Goal: Information Seeking & Learning: Learn about a topic

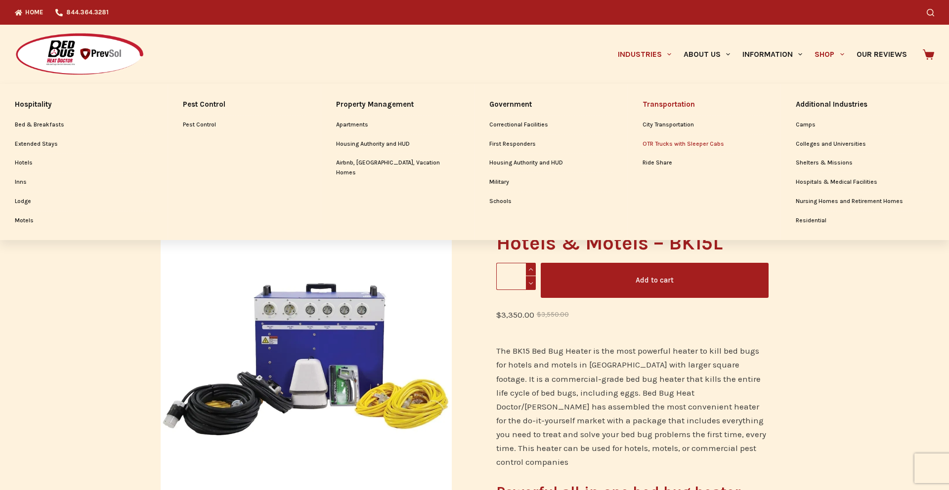
click at [666, 145] on link "OTR Trucks with Sleeper Cabs" at bounding box center [704, 144] width 123 height 19
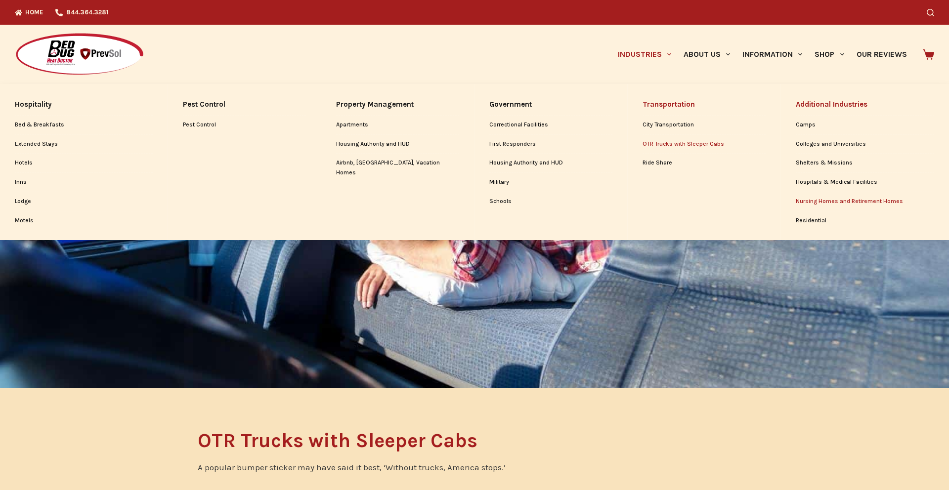
click at [875, 198] on link "Nursing Homes and Retirement Homes" at bounding box center [865, 201] width 138 height 19
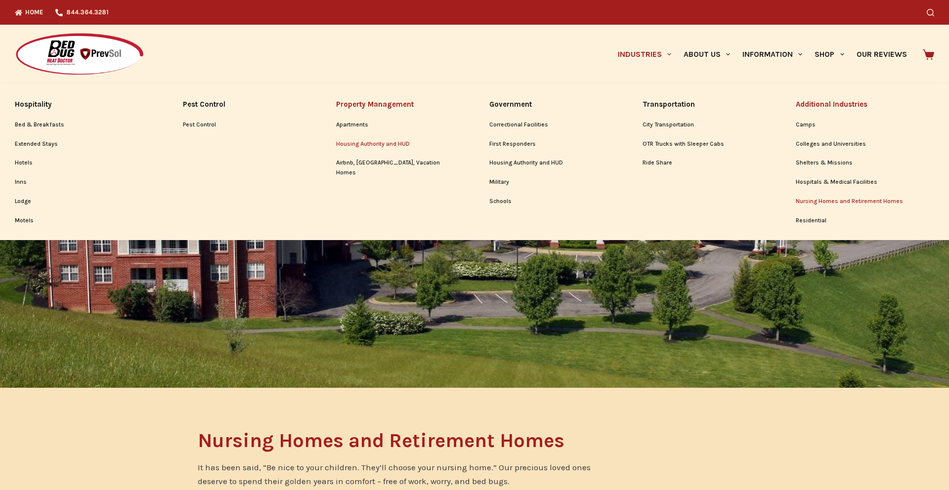
click at [367, 146] on link "Housing Authority and HUD" at bounding box center [397, 144] width 123 height 19
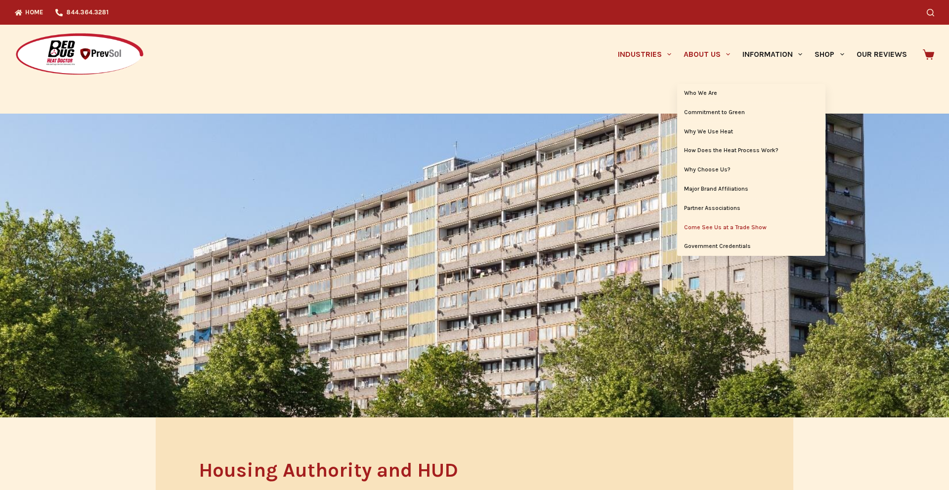
click at [753, 227] on link "Come See Us at a Trade Show" at bounding box center [751, 228] width 148 height 19
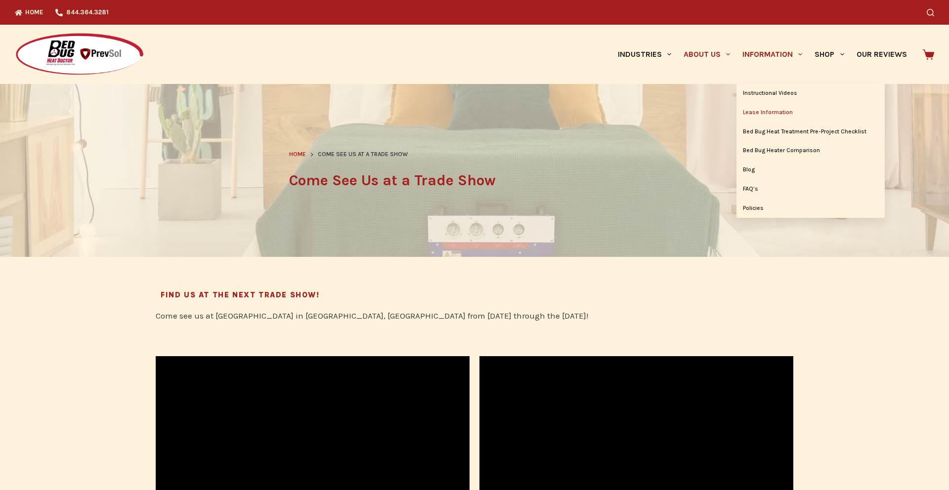
click at [771, 114] on link "Lease Information" at bounding box center [811, 112] width 148 height 19
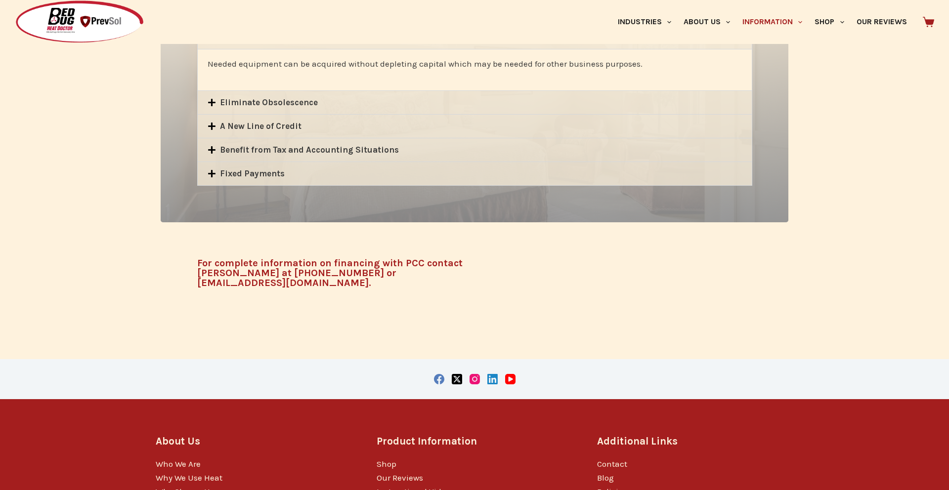
scroll to position [671, 0]
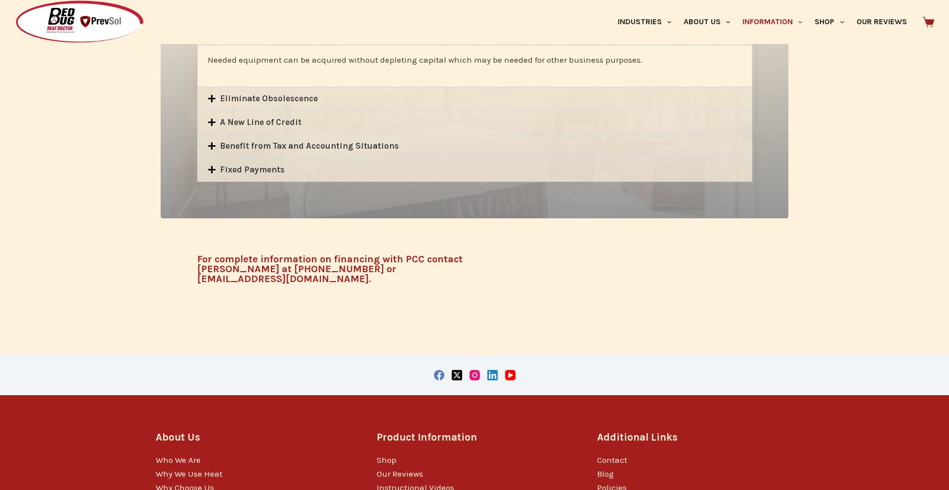
click at [215, 120] on icon at bounding box center [212, 122] width 8 height 8
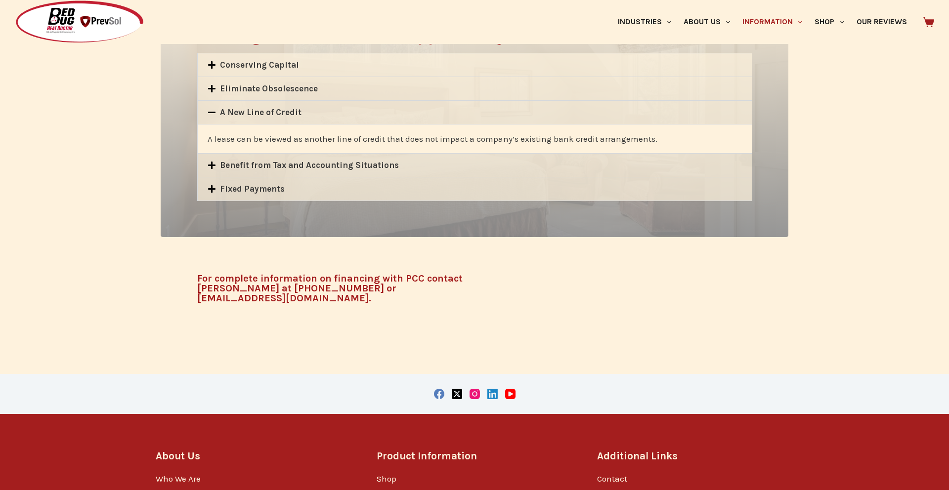
scroll to position [628, 0]
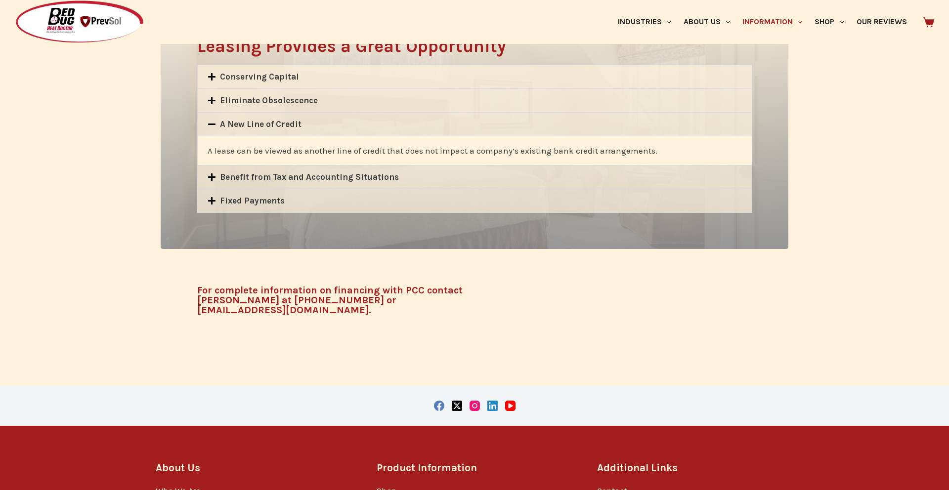
click at [206, 177] on div "Benefit from Tax and Accounting Situations" at bounding box center [475, 177] width 554 height 23
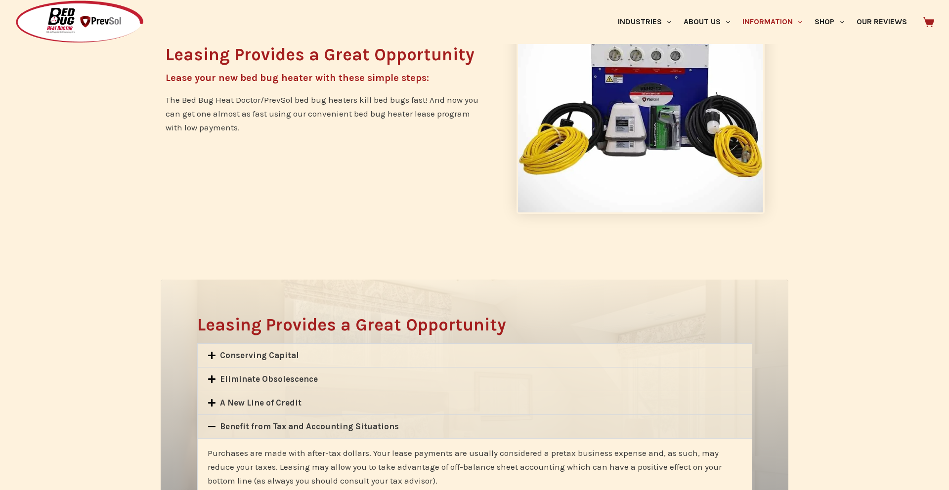
scroll to position [0, 0]
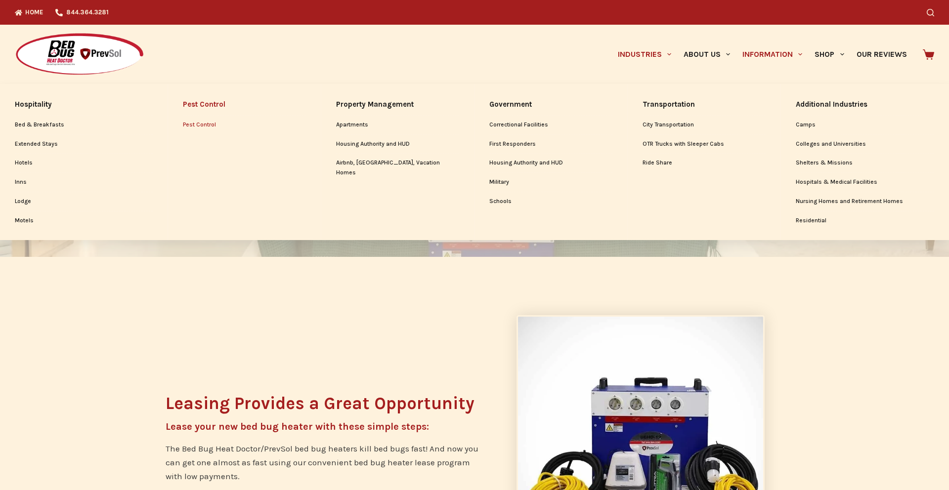
click at [207, 122] on link "Pest Control" at bounding box center [244, 125] width 123 height 19
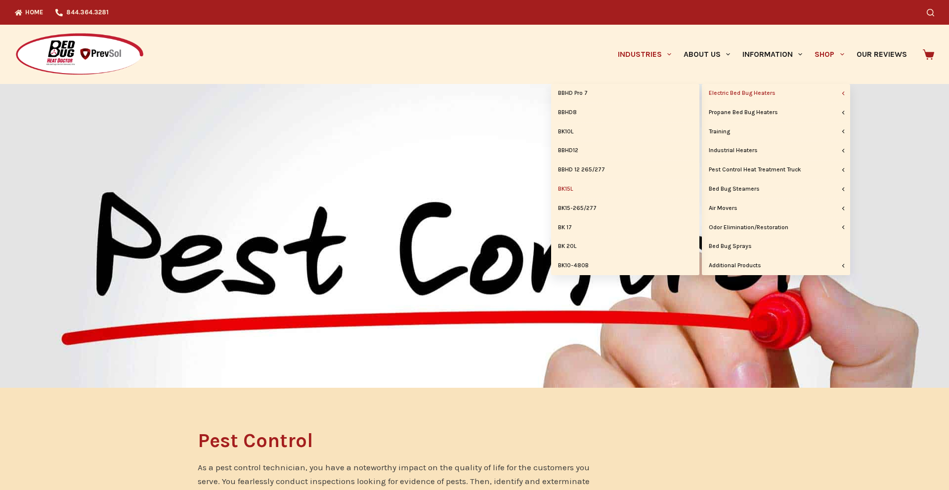
click at [565, 189] on link "BK15L" at bounding box center [625, 189] width 148 height 19
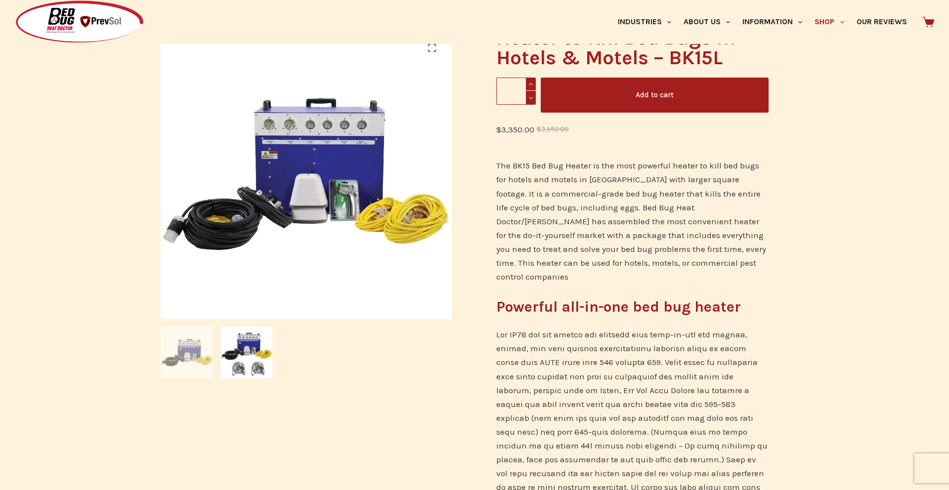
scroll to position [191, 0]
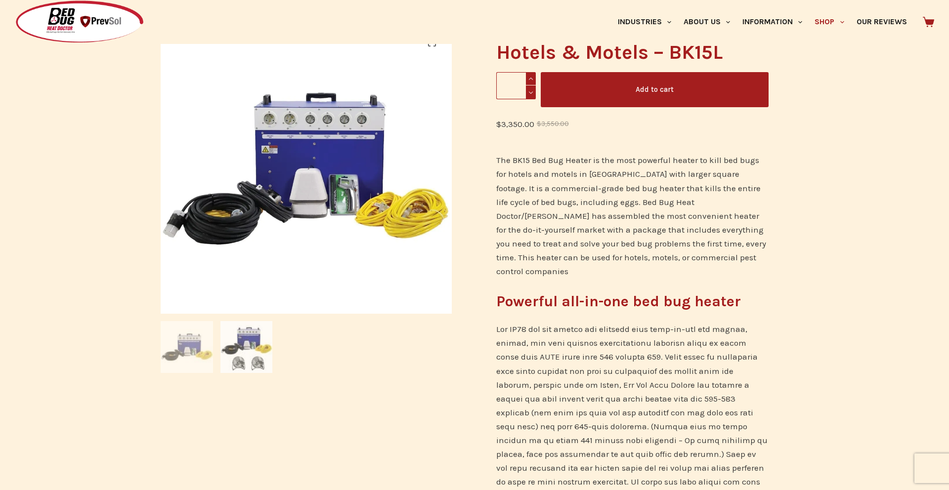
click at [241, 352] on img at bounding box center [247, 347] width 52 height 52
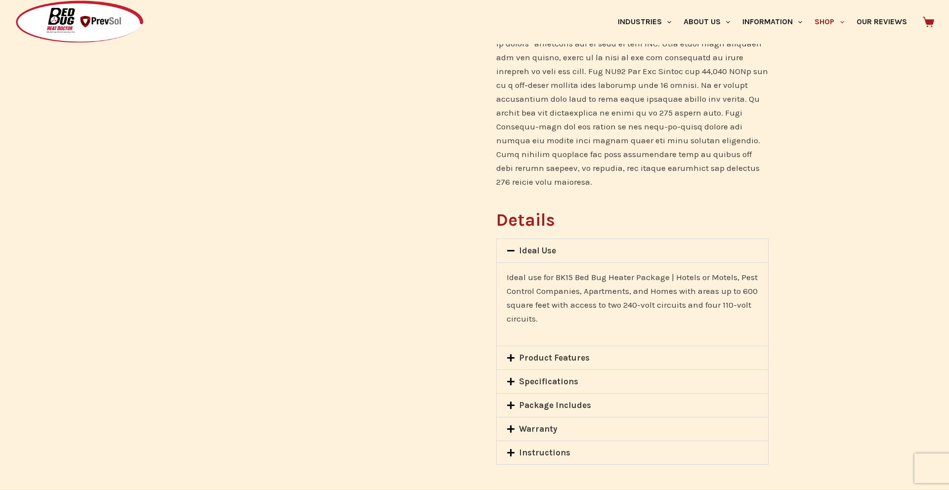
scroll to position [681, 0]
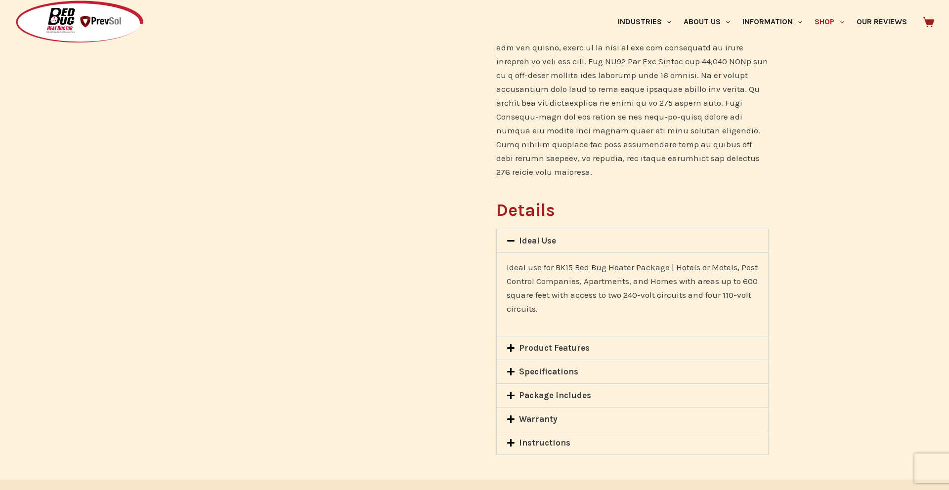
click at [546, 414] on link "Warranty" at bounding box center [538, 419] width 39 height 10
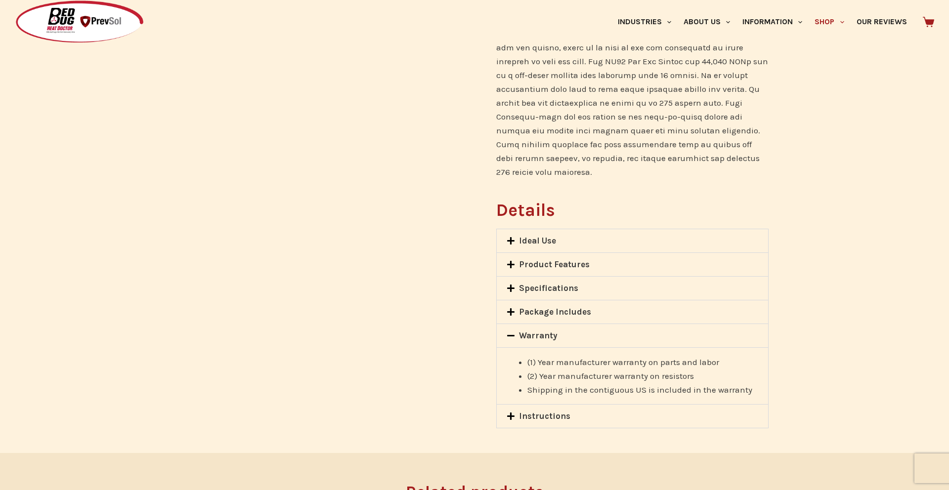
click at [550, 301] on div "Package Includes" at bounding box center [632, 312] width 271 height 23
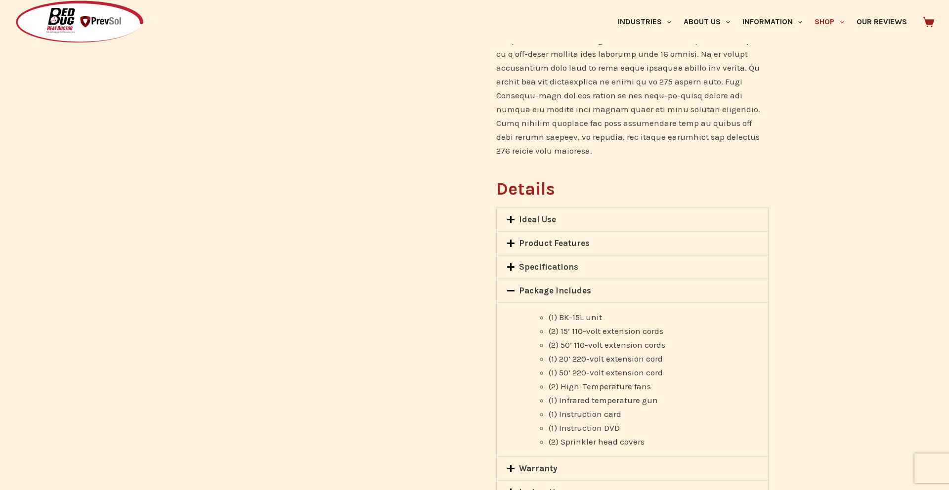
scroll to position [703, 0]
drag, startPoint x: 571, startPoint y: 378, endPoint x: 583, endPoint y: 346, distance: 34.4
click at [571, 344] on ul "(1) BK-15L unit (2) 15’ 110-volt extension cords (2) 50’ 110-volt extension cor…" at bounding box center [643, 379] width 231 height 138
drag, startPoint x: 583, startPoint y: 346, endPoint x: 548, endPoint y: 340, distance: 35.7
click at [583, 367] on span "(1) 50’ 220-volt extension cord" at bounding box center [606, 372] width 114 height 10
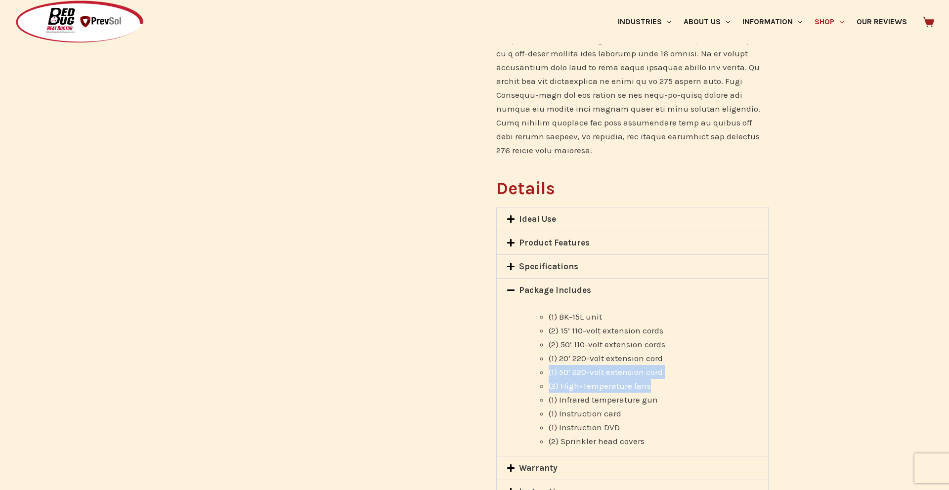
drag, startPoint x: 548, startPoint y: 340, endPoint x: 663, endPoint y: 356, distance: 115.9
click at [663, 356] on ul "(1) BK-15L unit (2) 15’ 110-volt extension cords (2) 50’ 110-volt extension cor…" at bounding box center [643, 379] width 231 height 138
click at [581, 353] on span "(1) 20’ 220-volt extension cord" at bounding box center [606, 358] width 114 height 10
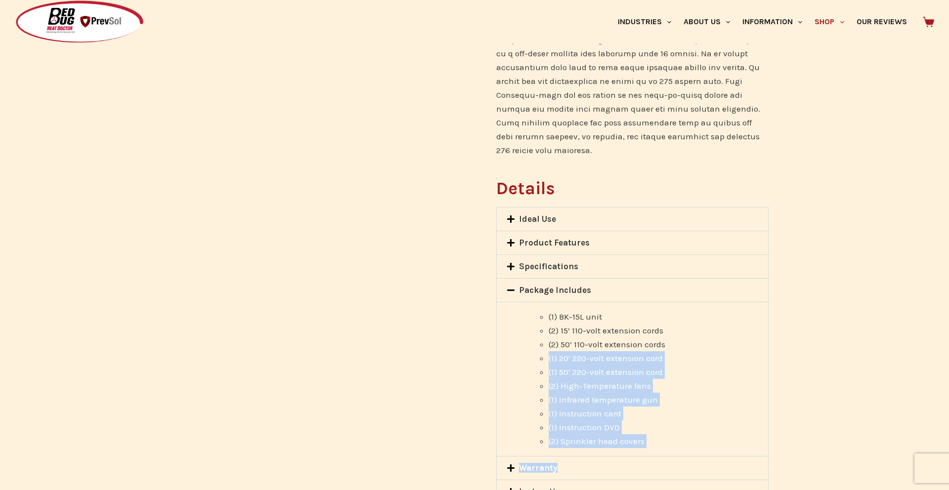
drag, startPoint x: 530, startPoint y: 324, endPoint x: 636, endPoint y: 445, distance: 160.5
click at [642, 445] on div "Ideal Use Ideal use for BK15 Bed Bug Heater Package | Hotels or Motels, Pest Co…" at bounding box center [632, 355] width 272 height 297
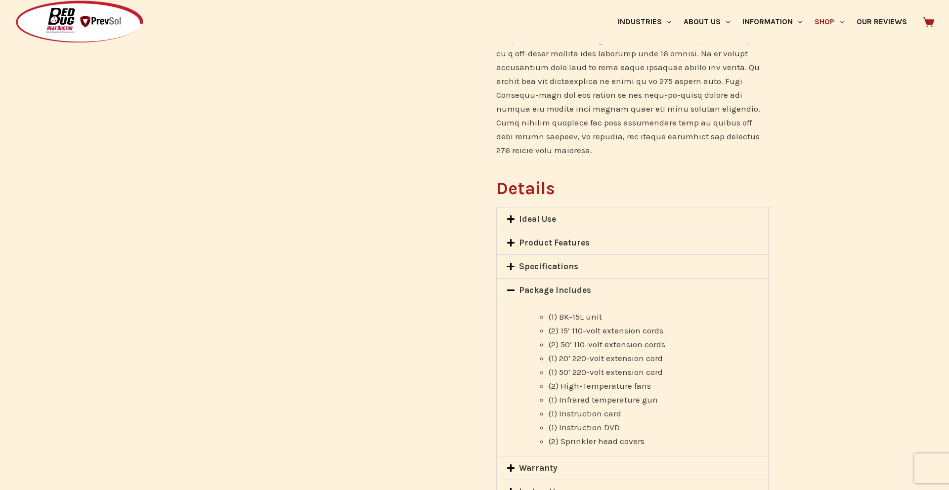
click at [524, 487] on link "Instructions" at bounding box center [544, 492] width 51 height 10
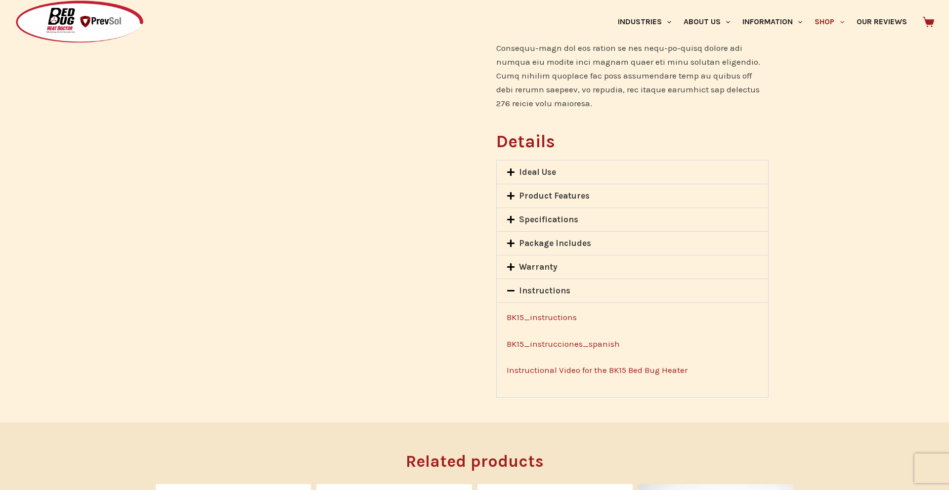
scroll to position [754, 0]
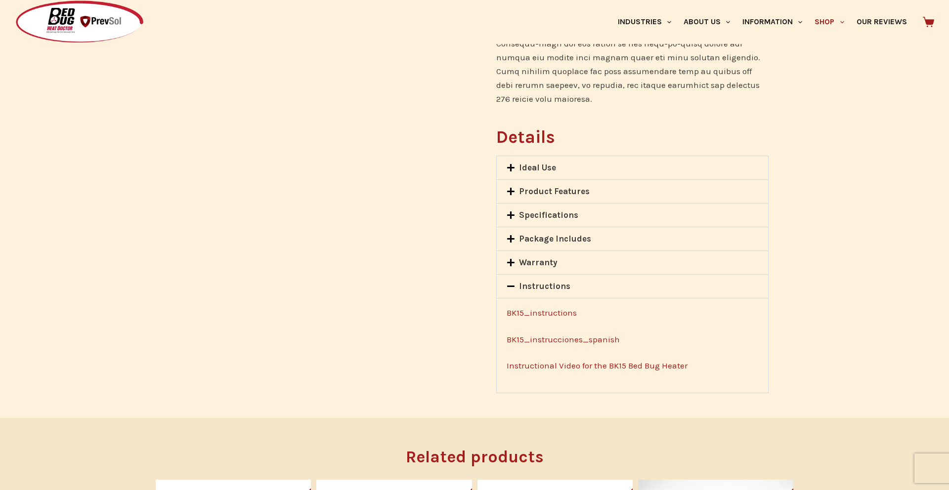
click at [556, 308] on link "BK15_instructions" at bounding box center [542, 313] width 70 height 10
click at [542, 234] on link "Package Includes" at bounding box center [555, 239] width 72 height 10
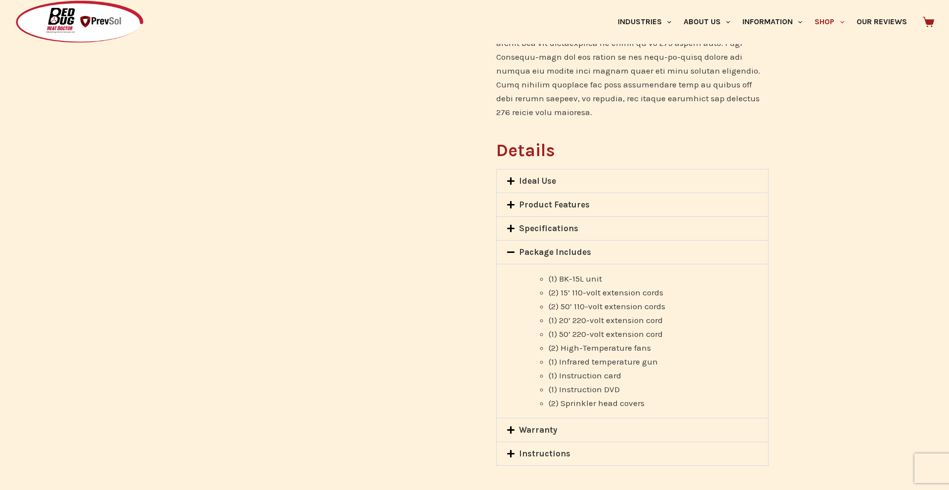
scroll to position [733, 0]
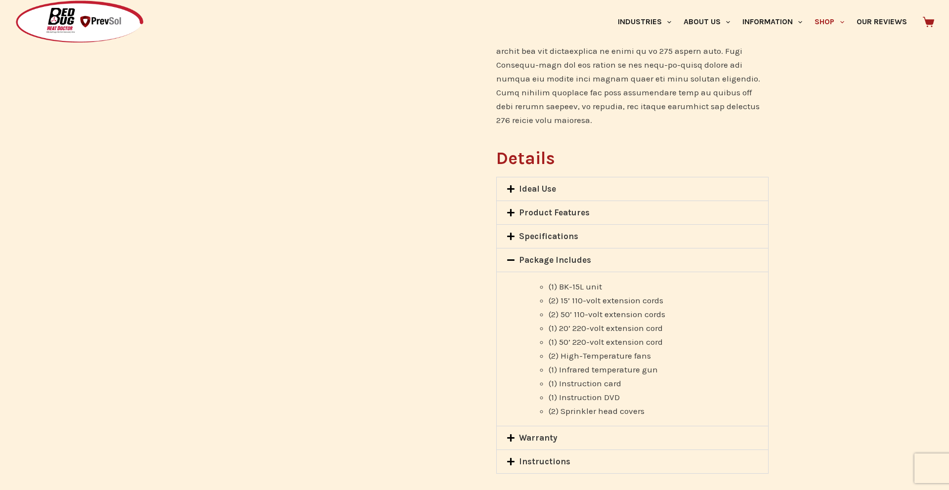
click at [532, 184] on link "Ideal Use" at bounding box center [537, 189] width 37 height 10
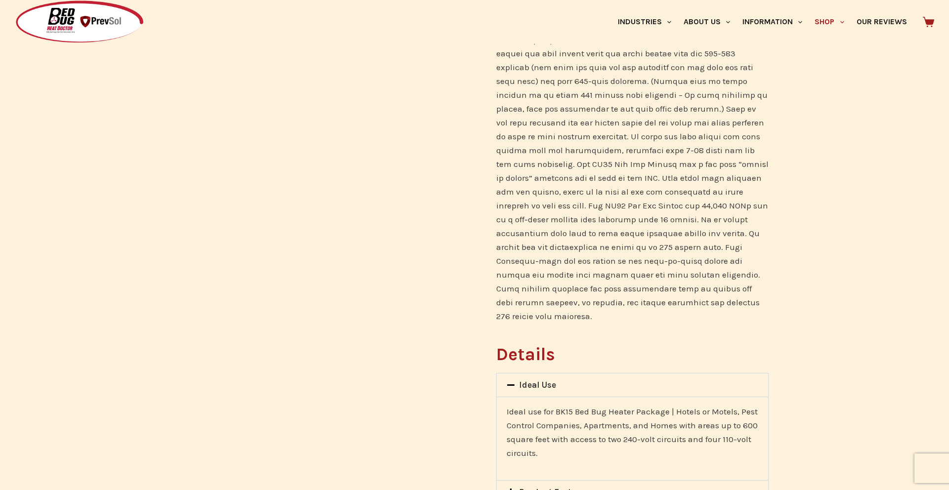
scroll to position [853, 0]
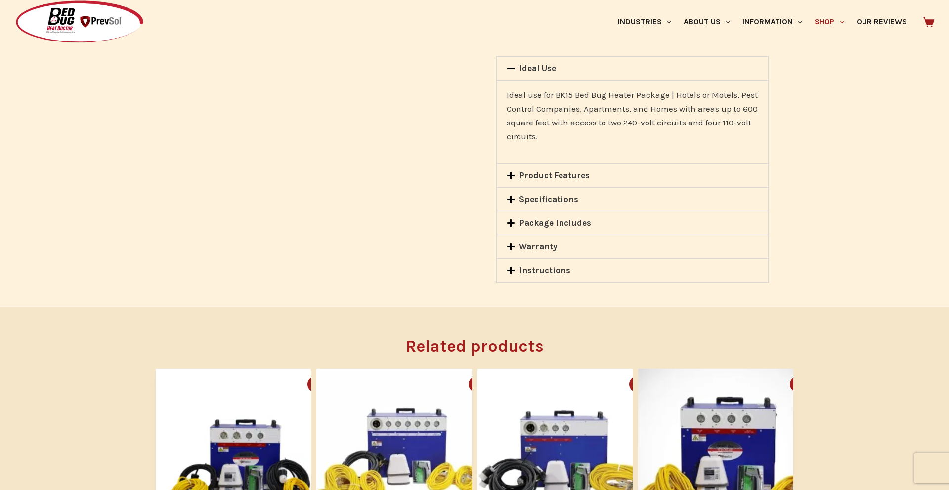
click at [542, 218] on link "Package Includes" at bounding box center [555, 223] width 72 height 10
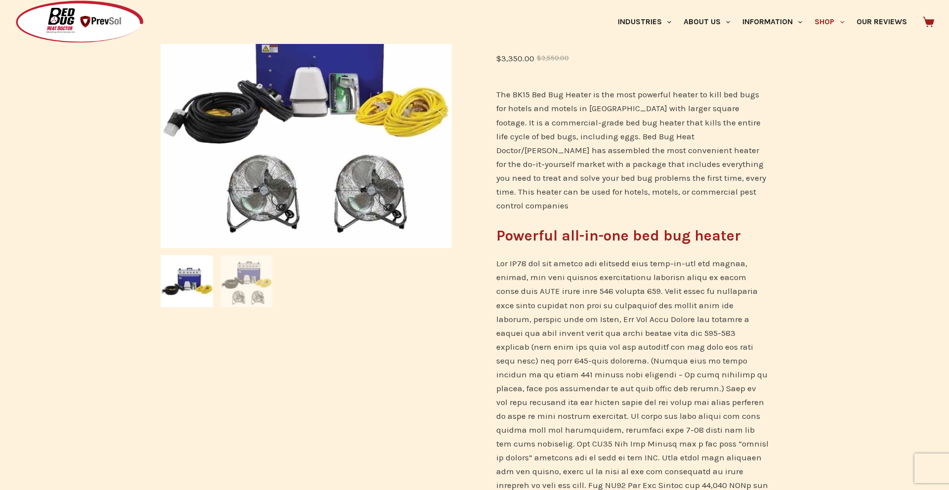
scroll to position [188, 0]
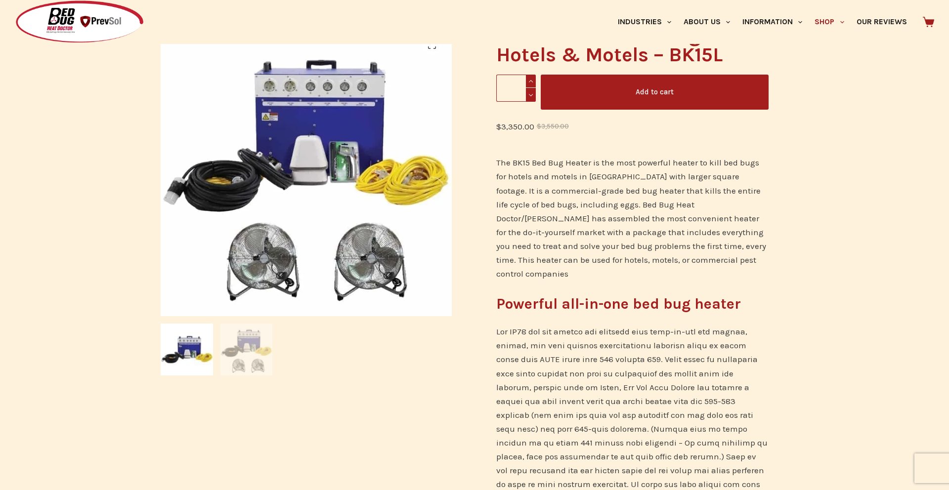
click at [246, 352] on img at bounding box center [247, 350] width 52 height 52
click at [187, 349] on img at bounding box center [187, 350] width 52 height 52
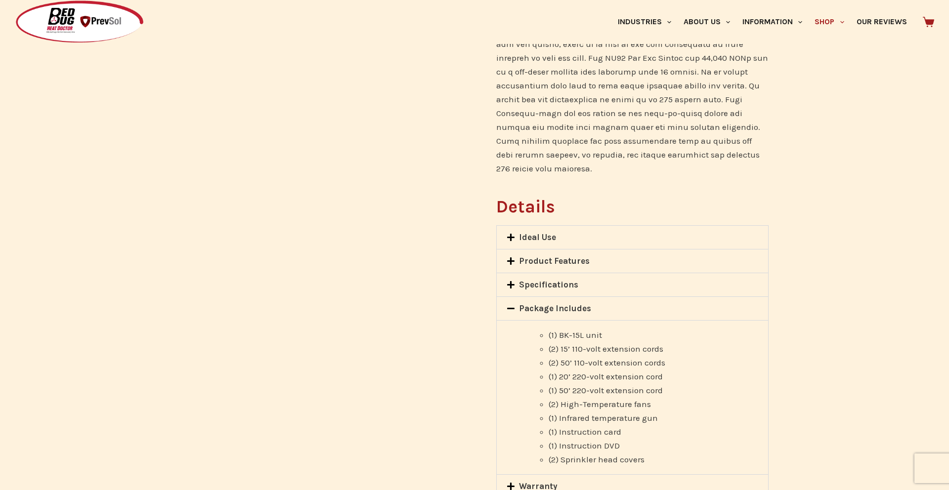
scroll to position [747, 0]
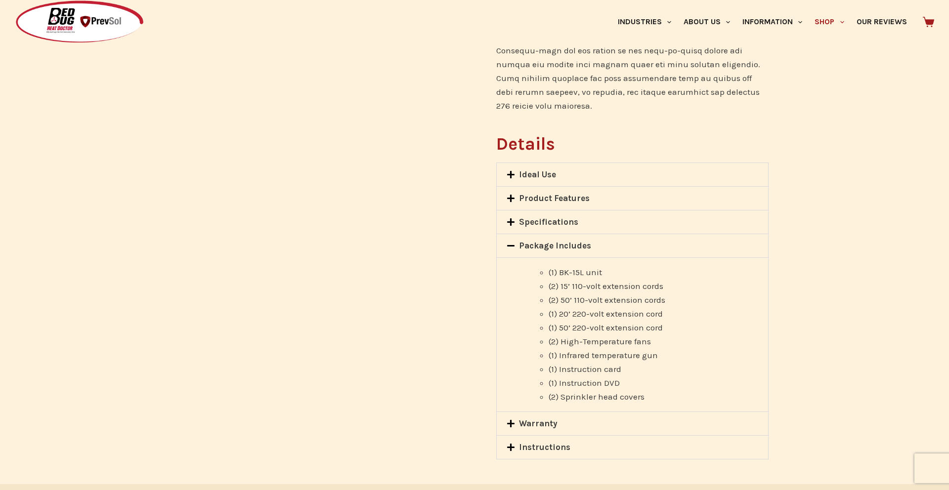
click at [524, 193] on link "Product Features" at bounding box center [554, 198] width 71 height 10
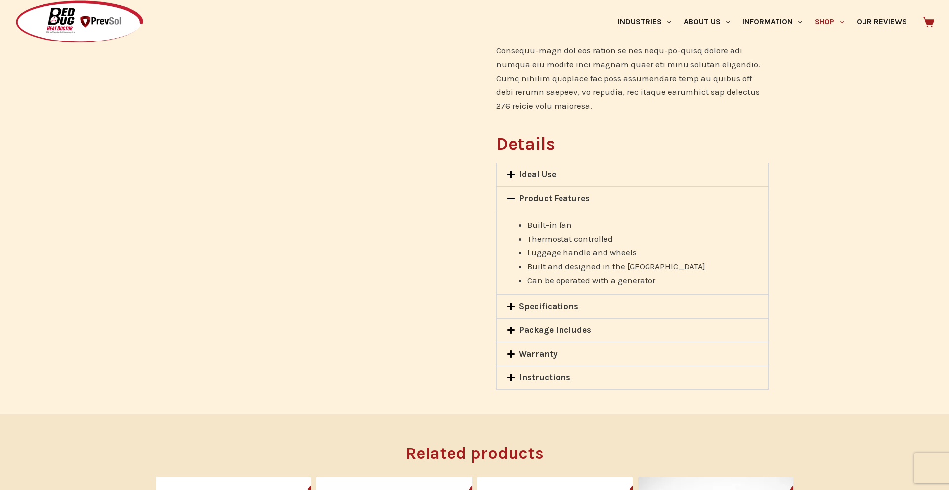
drag, startPoint x: 524, startPoint y: 191, endPoint x: 669, endPoint y: 264, distance: 162.7
click at [669, 264] on div "Built-in fan Thermostat controlled Luggage handle and wheels Built and designed…" at bounding box center [632, 252] width 271 height 85
click at [668, 273] on li "Can be operated with a generator" at bounding box center [643, 280] width 231 height 14
click at [519, 170] on link "Ideal Use" at bounding box center [537, 175] width 37 height 10
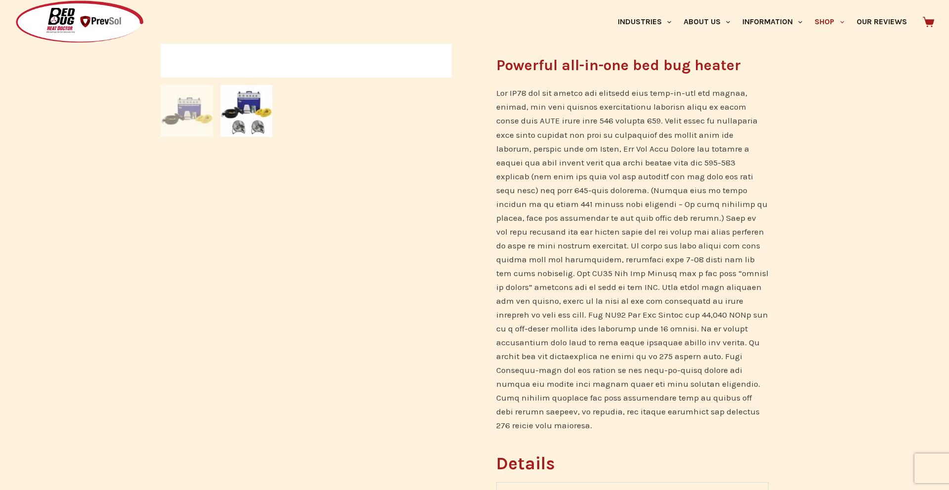
scroll to position [0, 0]
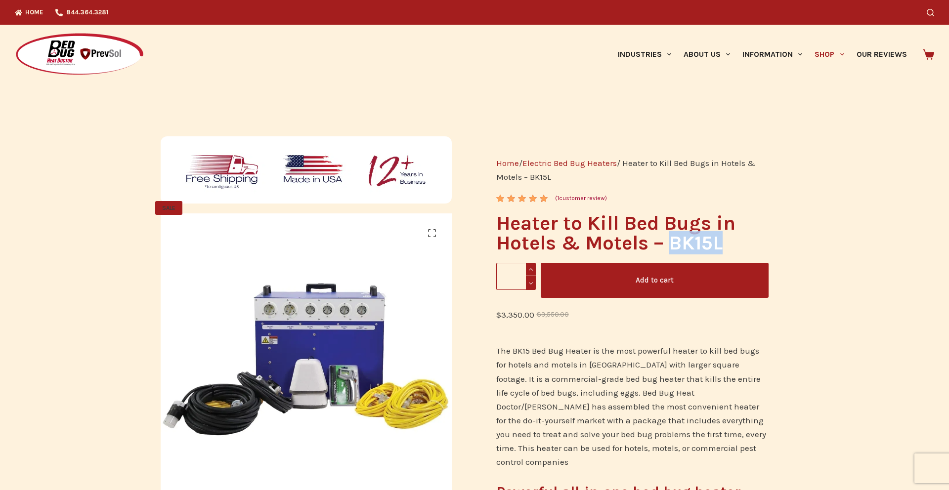
drag, startPoint x: 739, startPoint y: 248, endPoint x: 683, endPoint y: 243, distance: 56.5
click at [674, 245] on h1 "Heater to Kill Bed Bugs in Hotels & Motels – BK15L" at bounding box center [632, 234] width 272 height 40
copy h1 "BK15L"
